Goal: Navigation & Orientation: Find specific page/section

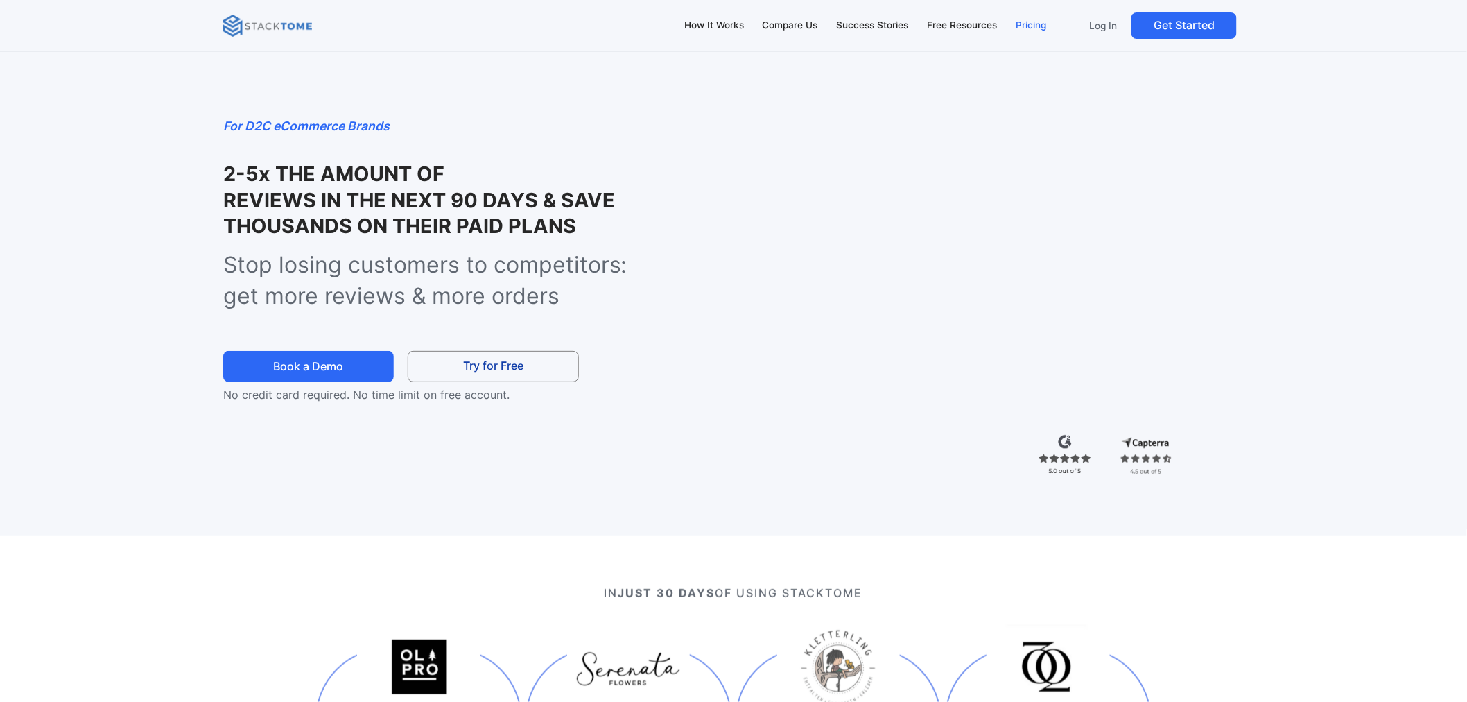
click at [1034, 25] on div "Pricing" at bounding box center [1031, 25] width 31 height 15
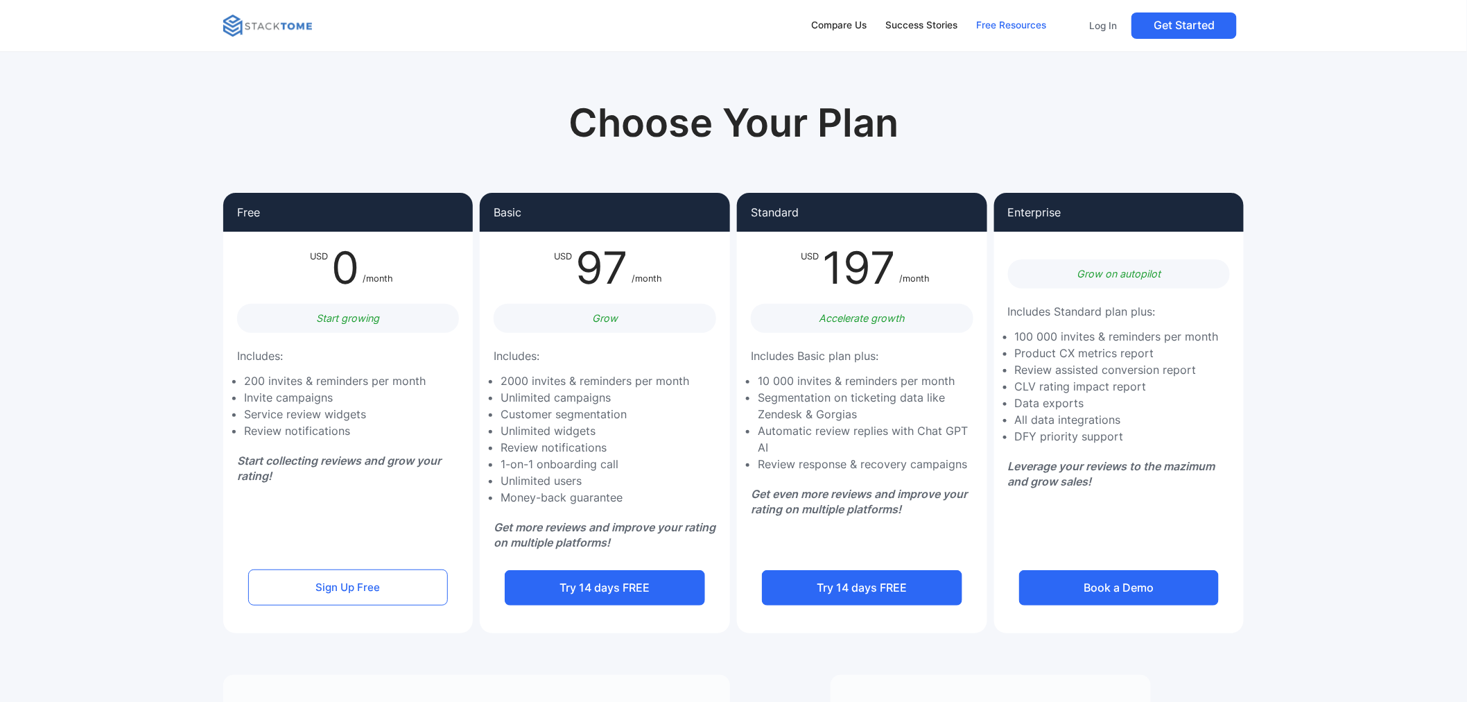
click at [1021, 28] on div "Free Resources" at bounding box center [1011, 25] width 70 height 15
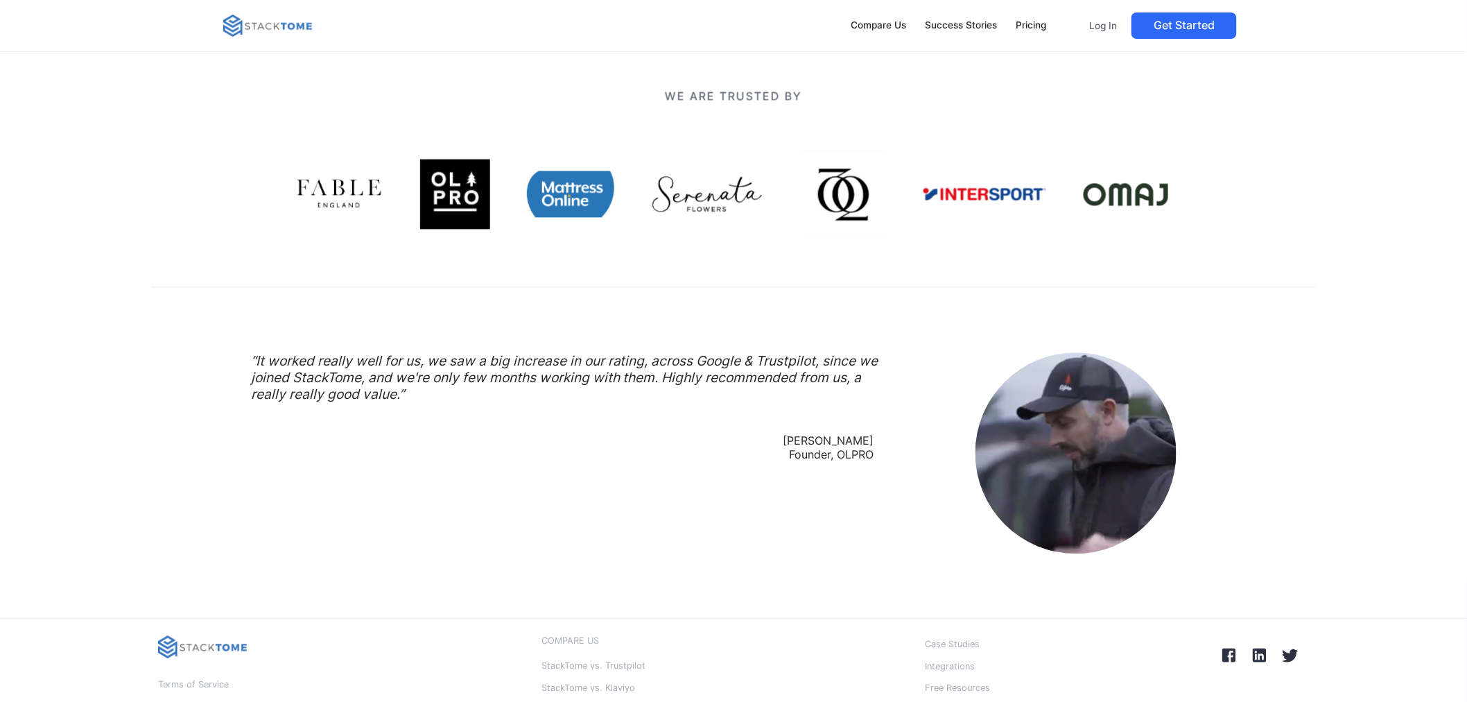
scroll to position [1232, 0]
